Goal: Task Accomplishment & Management: Manage account settings

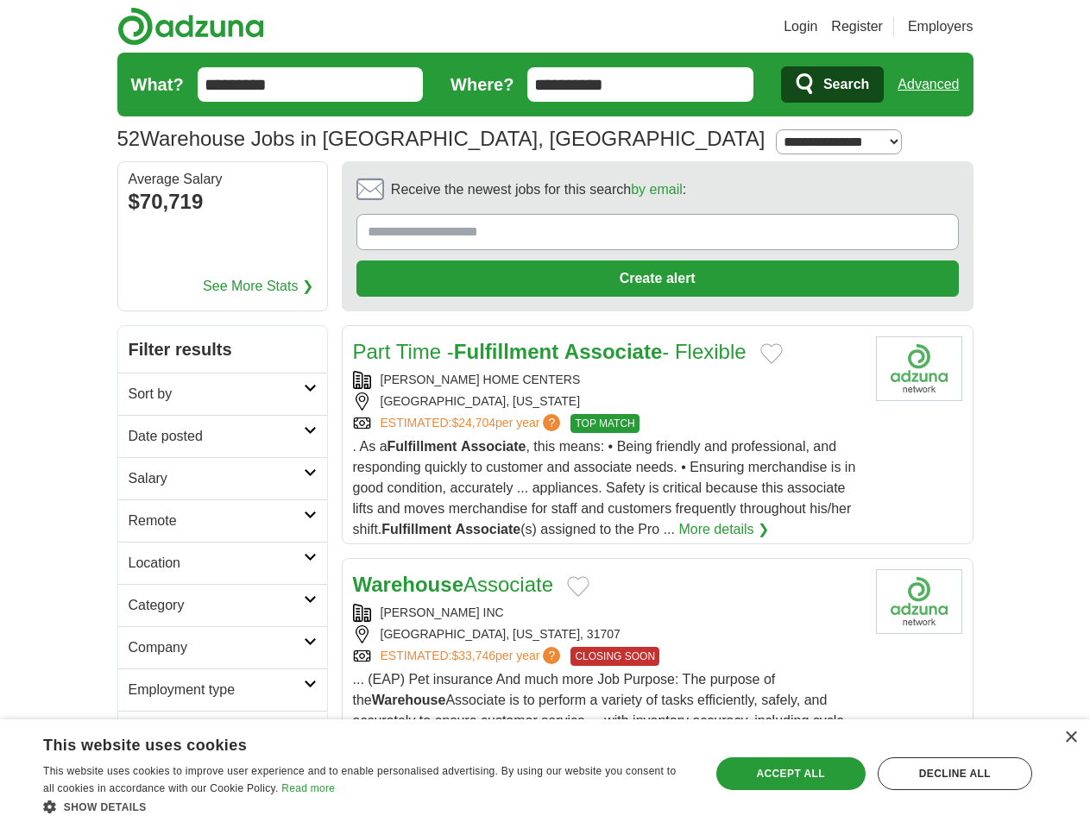
click at [817, 27] on link "Login" at bounding box center [800, 26] width 34 height 21
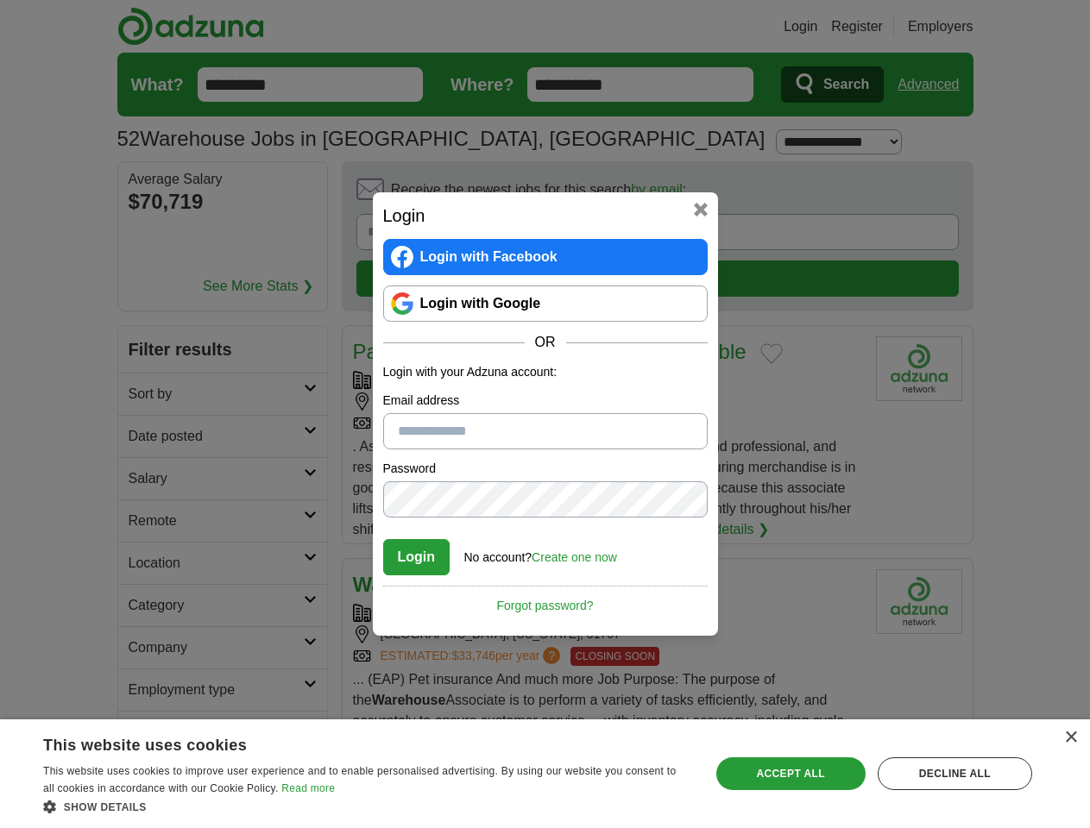
click at [960, 27] on div "Login Login with Facebook Login with Google OR Login with your Adzuna account: …" at bounding box center [545, 414] width 1090 height 828
click at [934, 85] on div "Login Login with Facebook Login with Google OR Login with your Adzuna account: …" at bounding box center [545, 414] width 1090 height 828
click at [208, 204] on div "Login Login with Facebook Login with Google OR Login with your Adzuna account: …" at bounding box center [545, 414] width 1090 height 828
click at [609, 194] on div "Login Login with Facebook Login with Google OR Login with your Adzuna account: …" at bounding box center [545, 413] width 345 height 443
click at [1009, 195] on div "Login Login with Facebook Login with Google OR Login with your Adzuna account: …" at bounding box center [545, 414] width 1090 height 828
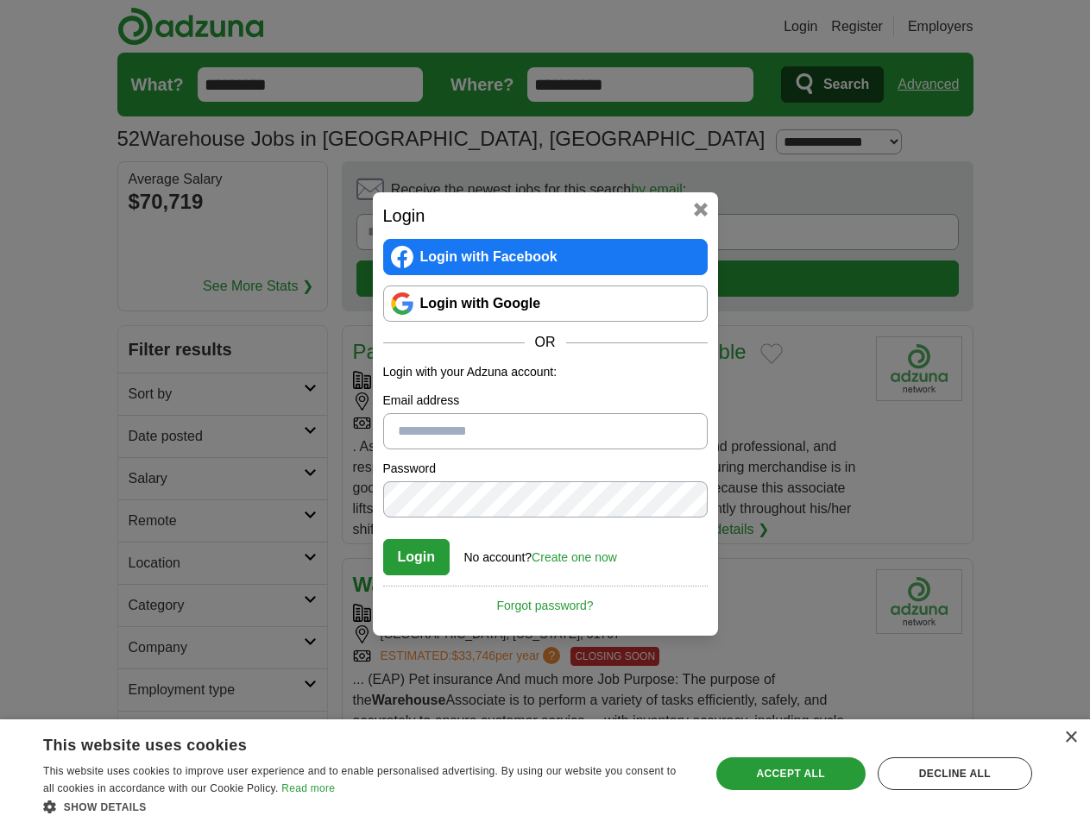
click at [145, 311] on div "Login Login with Facebook Login with Google OR Login with your Adzuna account: …" at bounding box center [545, 414] width 1090 height 828
click at [145, 353] on div "Login Login with Facebook Login with Google OR Login with your Adzuna account: …" at bounding box center [545, 414] width 1090 height 828
click at [145, 395] on div "Login Login with Facebook Login with Google OR Login with your Adzuna account: …" at bounding box center [545, 414] width 1090 height 828
click at [145, 437] on div "Login Login with Facebook Login with Google OR Login with your Adzuna account: …" at bounding box center [545, 414] width 1090 height 828
